Goal: Task Accomplishment & Management: Manage account settings

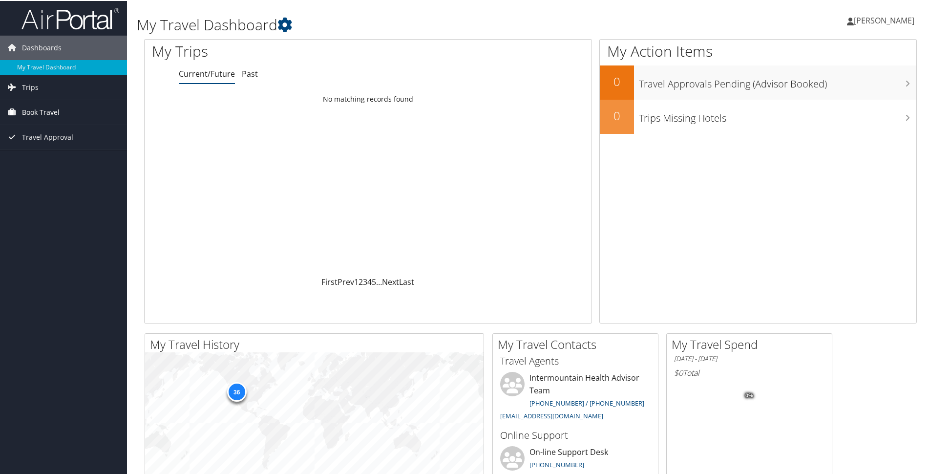
click at [44, 111] on span "Book Travel" at bounding box center [41, 111] width 38 height 24
click at [33, 88] on span "Trips" at bounding box center [30, 86] width 17 height 24
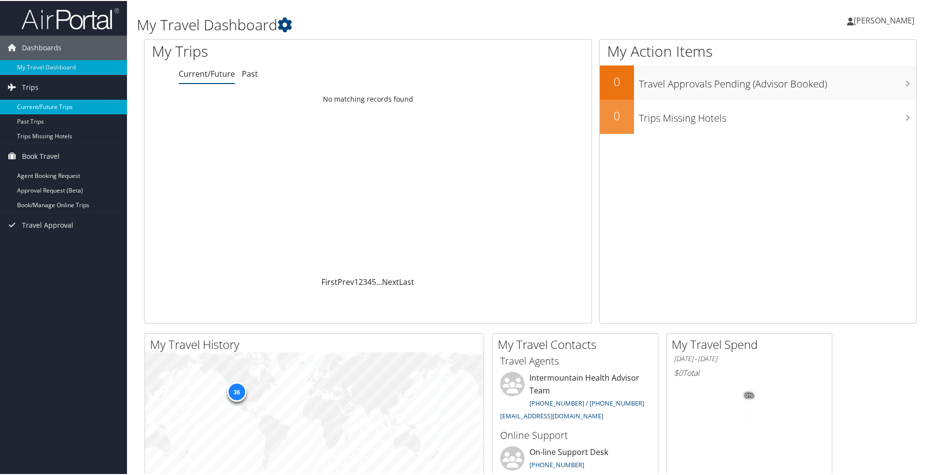
click at [41, 106] on link "Current/Future Trips" at bounding box center [63, 106] width 127 height 15
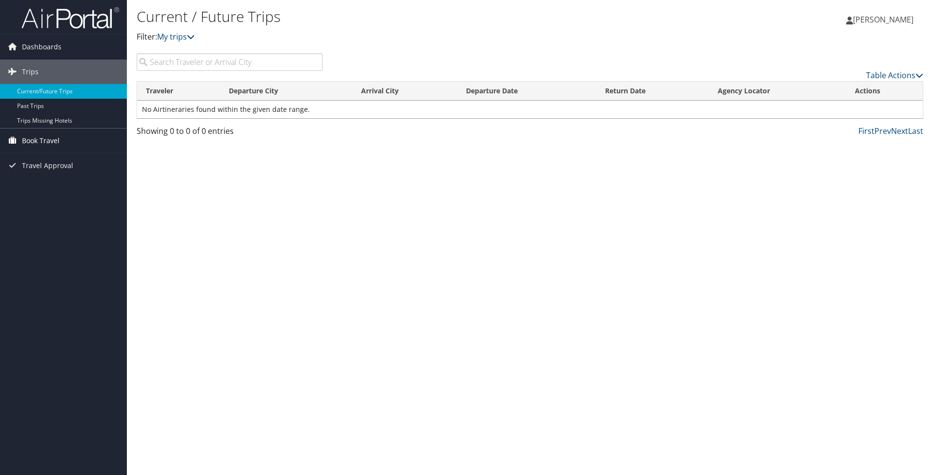
click at [34, 138] on span "Book Travel" at bounding box center [41, 140] width 38 height 24
click at [29, 71] on span "Trips" at bounding box center [30, 72] width 17 height 24
click at [189, 37] on link "My trips" at bounding box center [176, 36] width 38 height 11
click at [191, 36] on icon at bounding box center [191, 37] width 8 height 8
click at [195, 38] on icon at bounding box center [191, 37] width 8 height 8
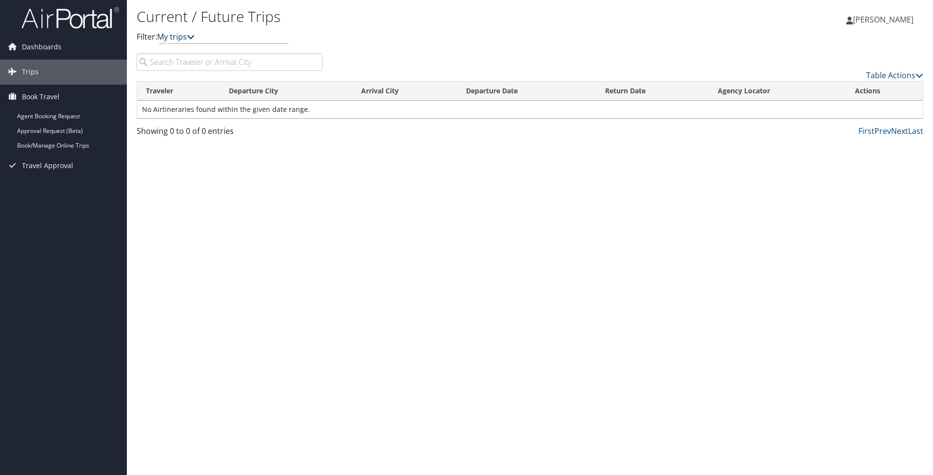
click at [195, 38] on icon at bounding box center [191, 37] width 8 height 8
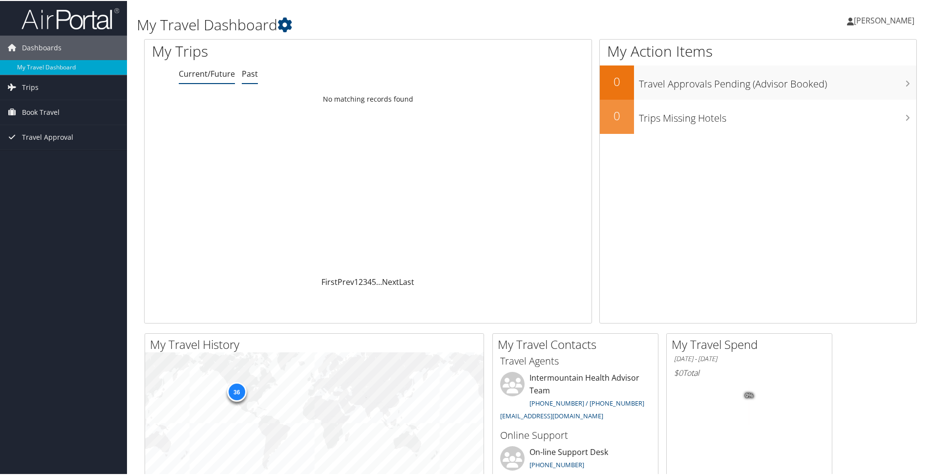
click at [250, 74] on link "Past" at bounding box center [250, 72] width 16 height 11
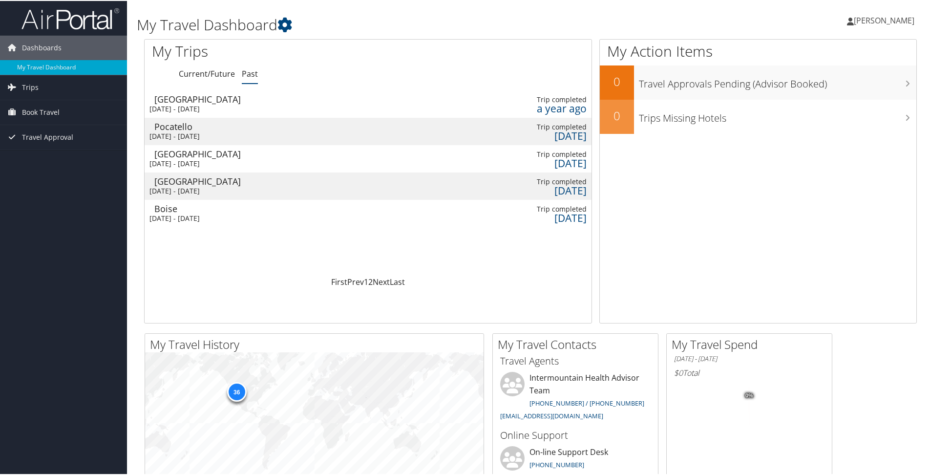
click at [174, 125] on div "Pocatello" at bounding box center [206, 125] width 104 height 9
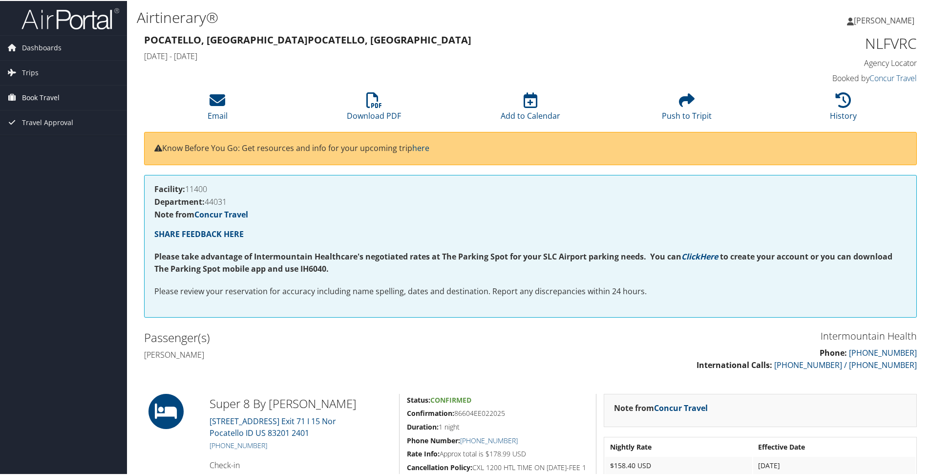
click at [28, 96] on span "Book Travel" at bounding box center [41, 96] width 38 height 24
click at [73, 145] on link "Book/Manage Online Trips" at bounding box center [63, 145] width 127 height 15
